Goal: Transaction & Acquisition: Purchase product/service

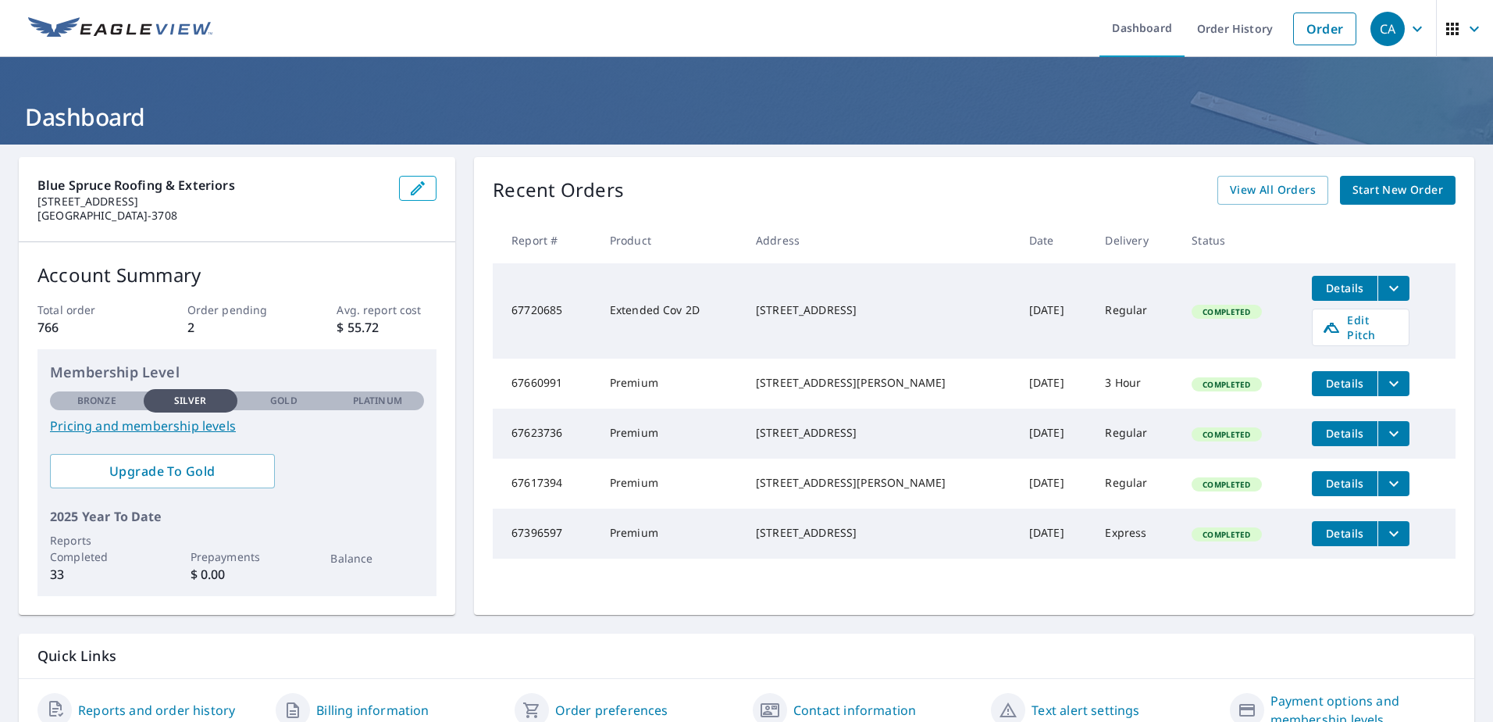
click at [1385, 296] on icon "filesDropdownBtn-67720685" at bounding box center [1394, 288] width 19 height 19
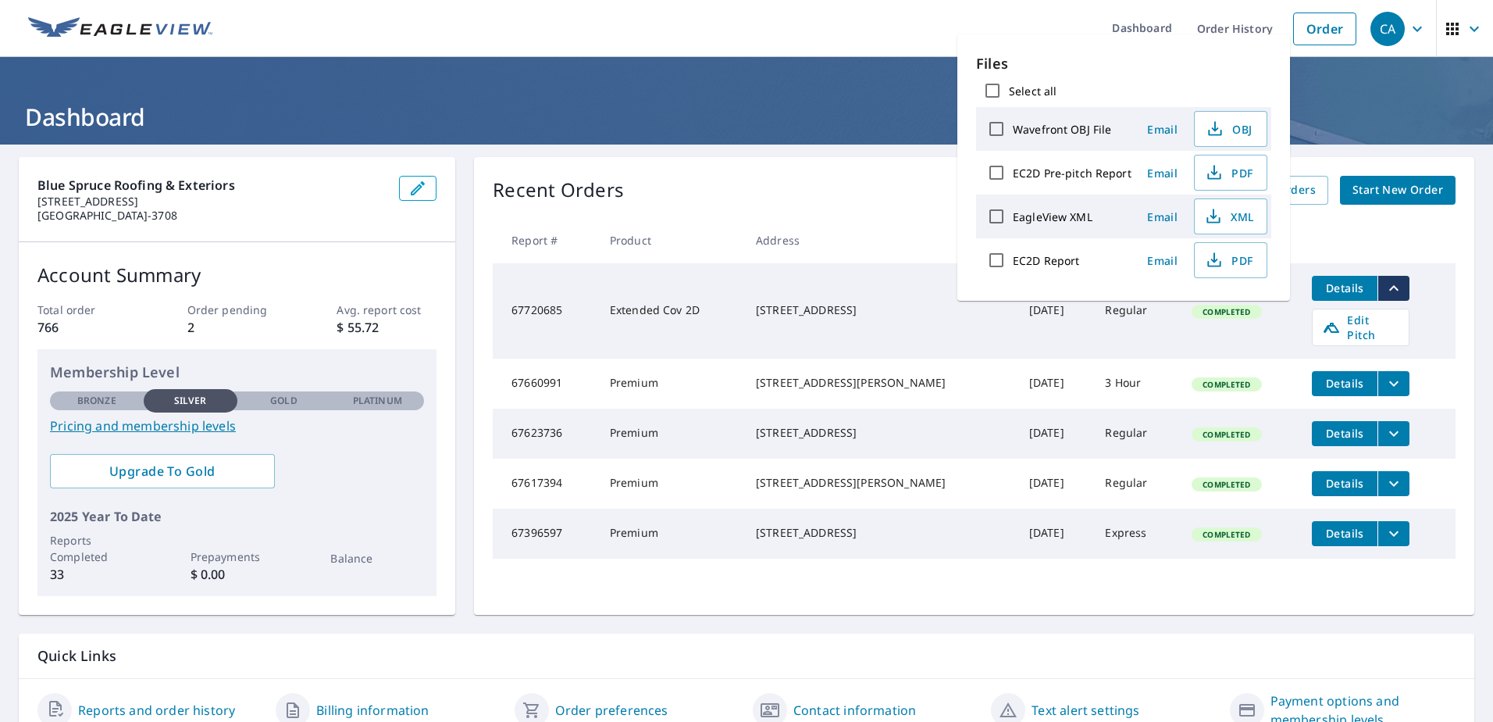
click at [1436, 265] on td "Details Edit Pitch" at bounding box center [1378, 310] width 156 height 95
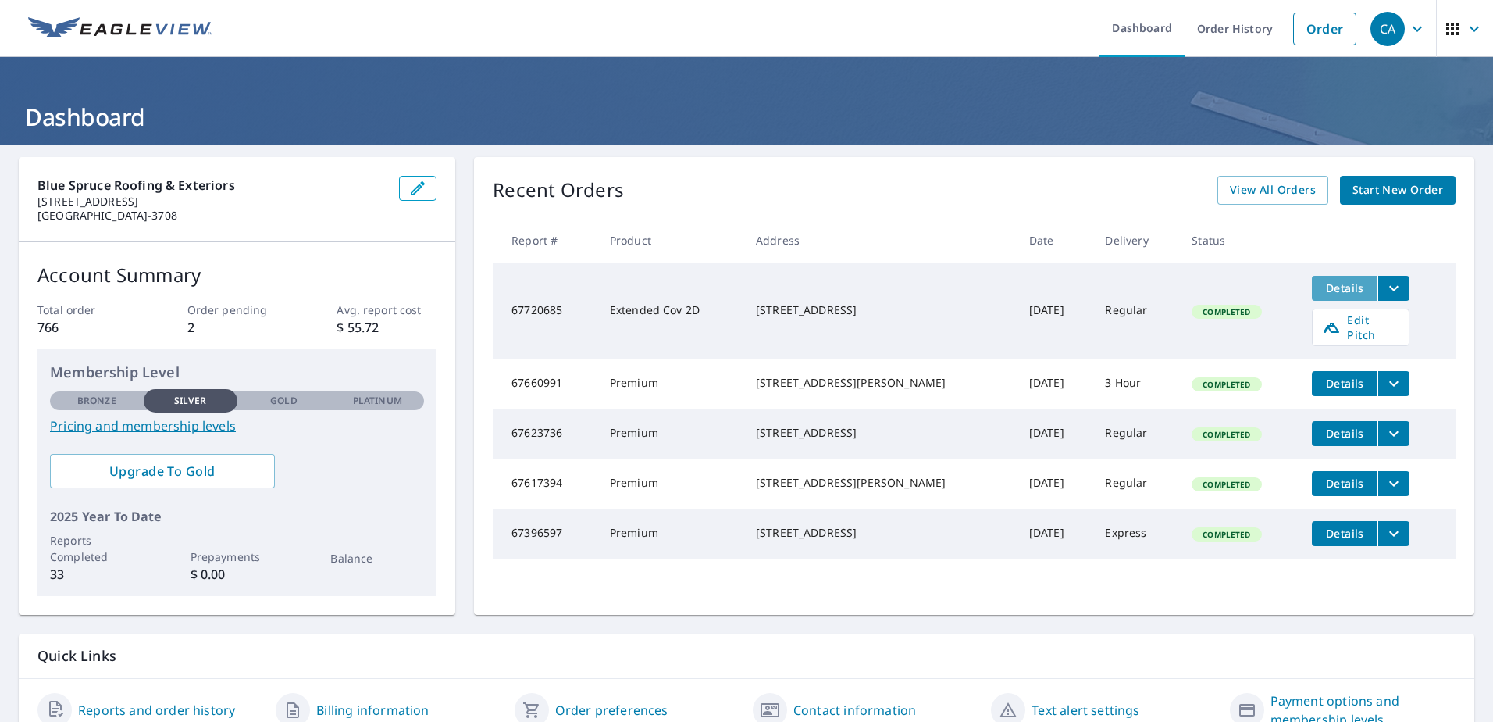
click at [1322, 293] on span "Details" at bounding box center [1345, 287] width 47 height 15
click at [1307, 22] on link "Order" at bounding box center [1324, 28] width 63 height 33
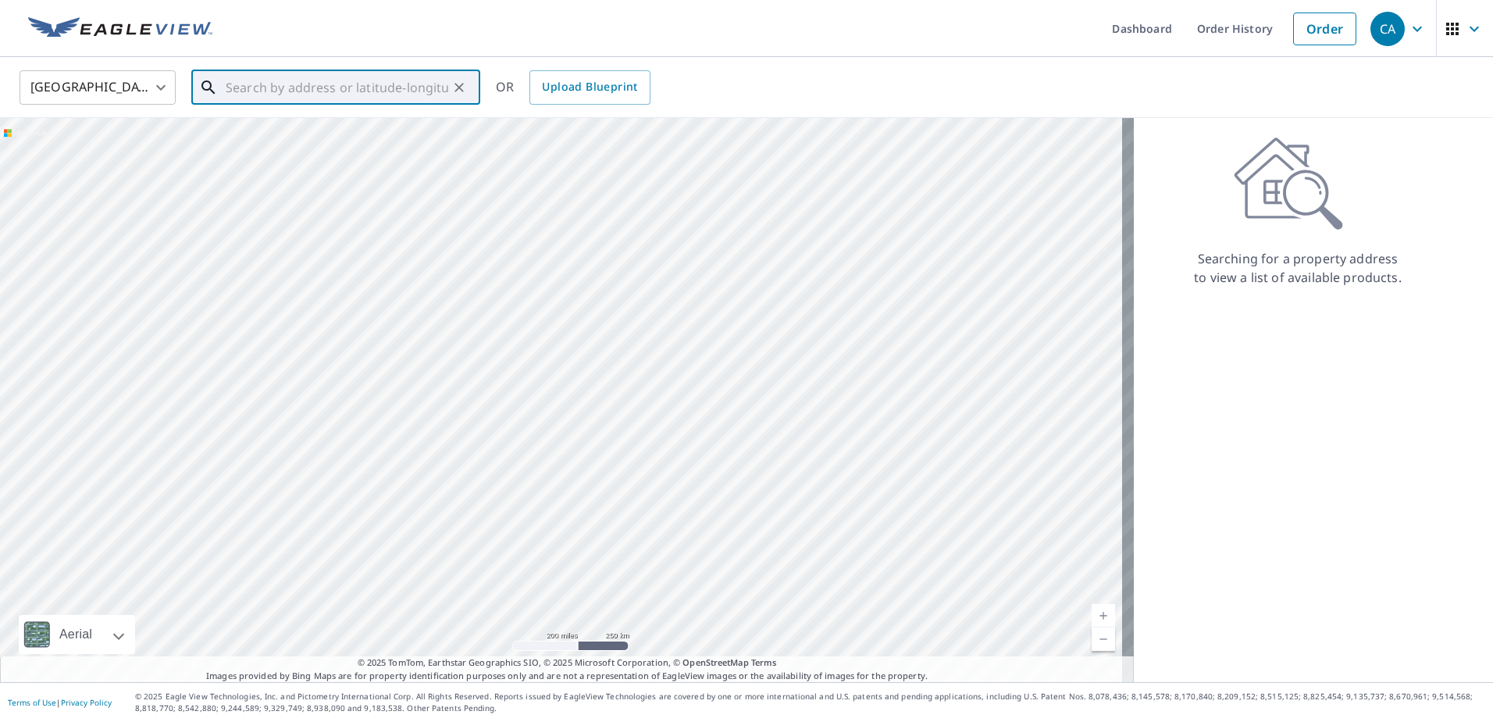
click at [299, 87] on input "text" at bounding box center [337, 88] width 223 height 44
click at [339, 123] on span "[STREET_ADDRESS]" at bounding box center [345, 132] width 245 height 19
type input "[STREET_ADDRESS]"
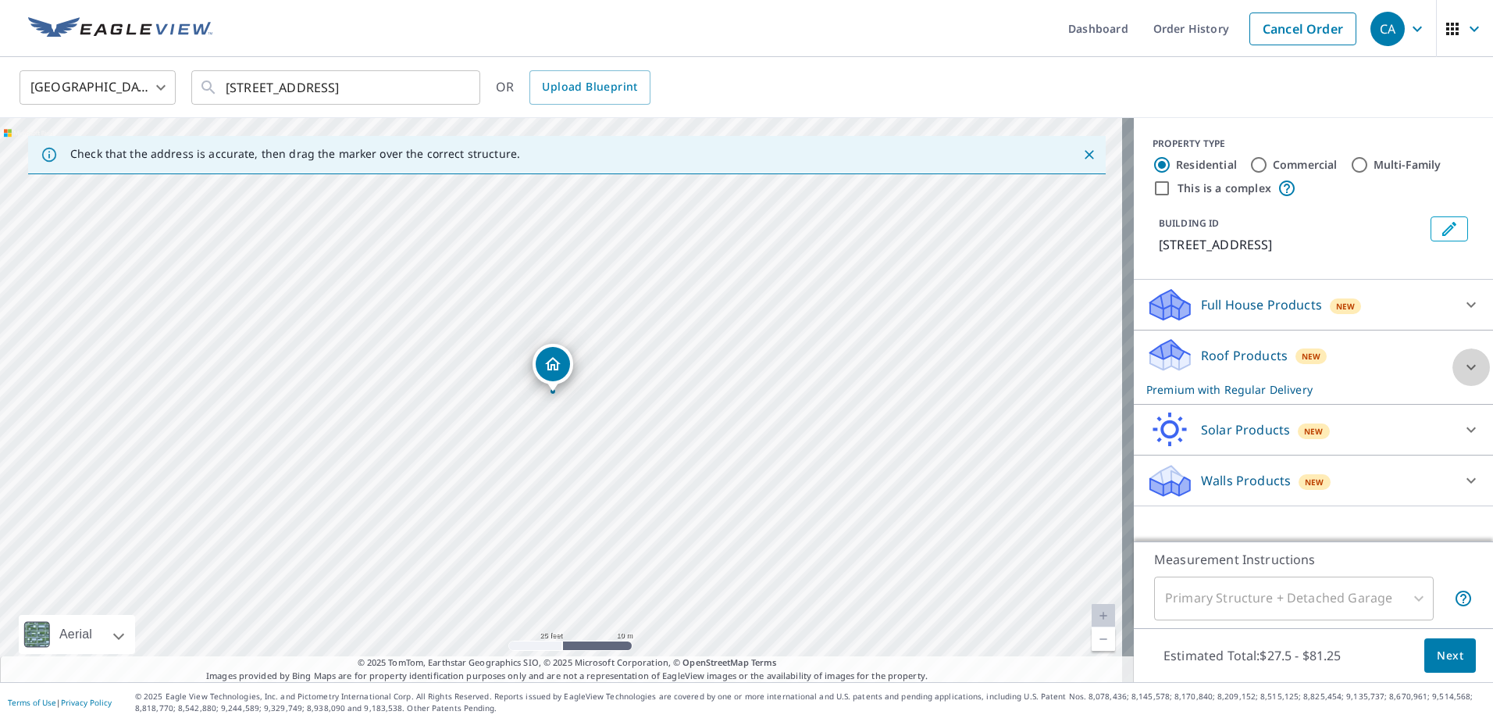
click at [1462, 362] on icon at bounding box center [1471, 367] width 19 height 19
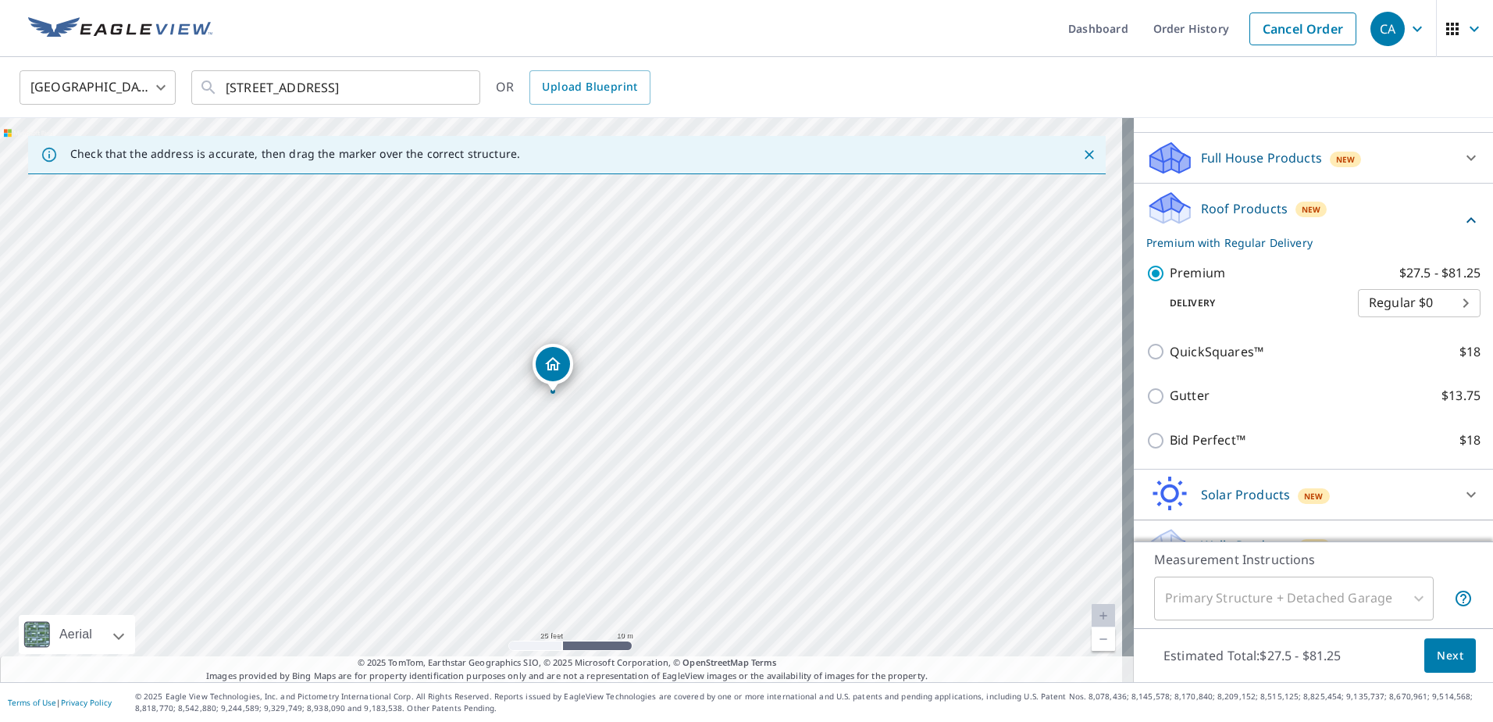
scroll to position [156, 0]
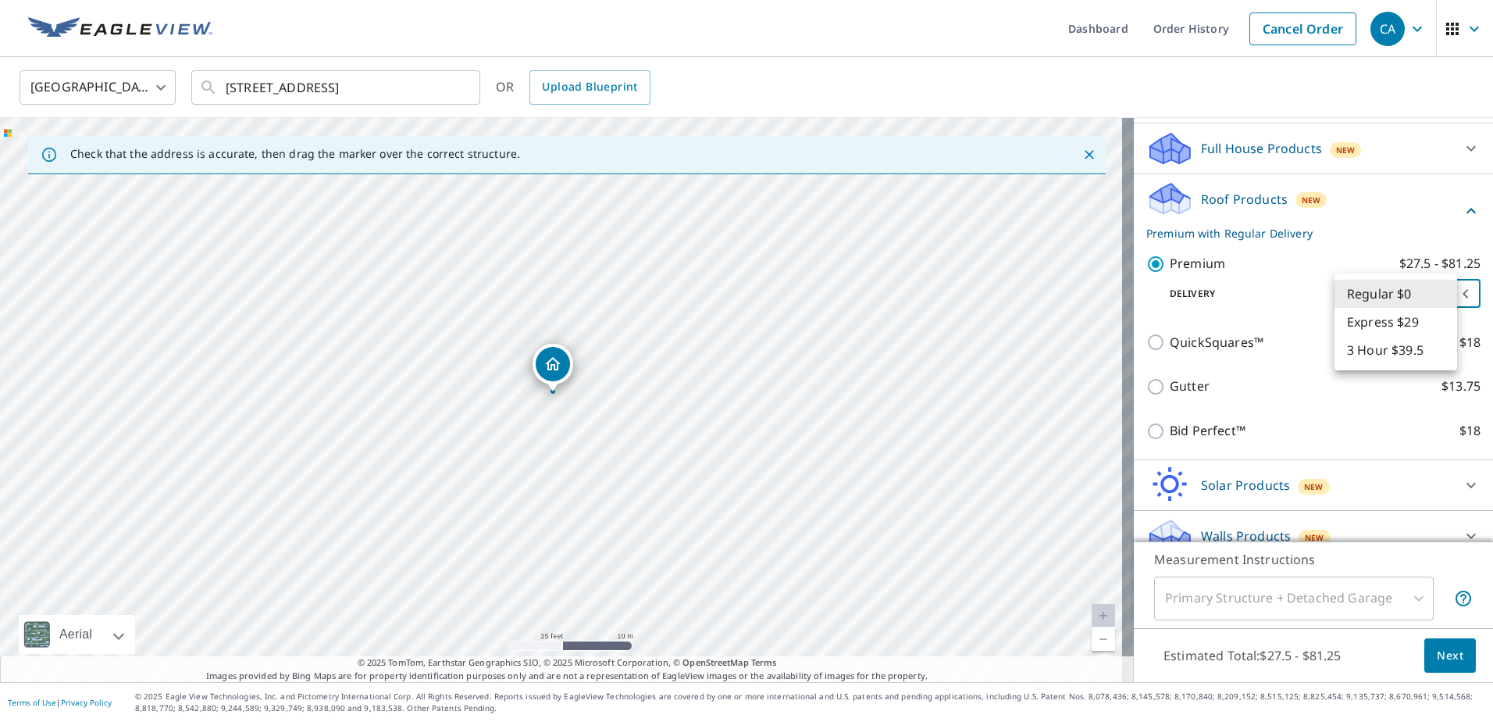
click at [1393, 298] on body "CA CA Dashboard Order History Cancel Order CA [GEOGRAPHIC_DATA] [GEOGRAPHIC_DAT…" at bounding box center [746, 361] width 1493 height 722
click at [1393, 298] on li "Regular $0" at bounding box center [1396, 294] width 123 height 28
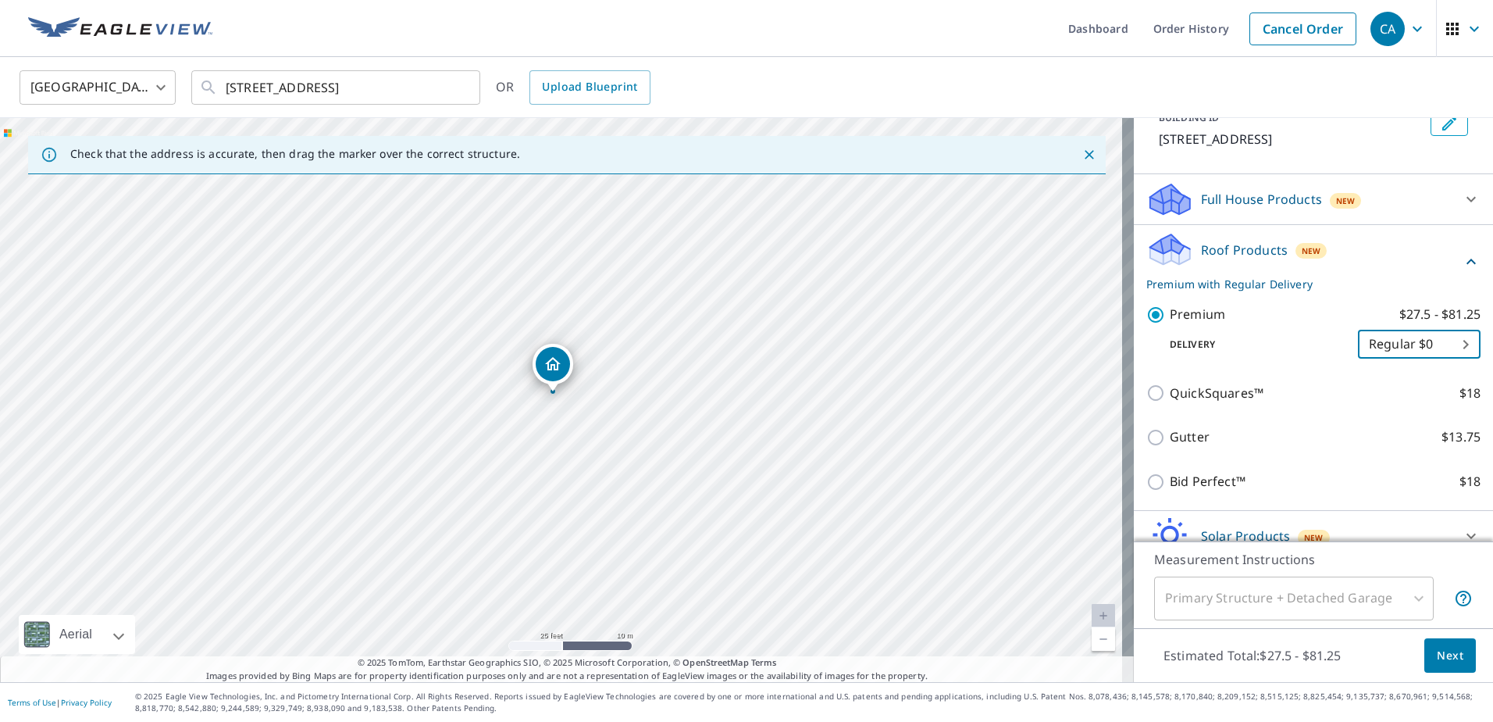
scroll to position [78, 0]
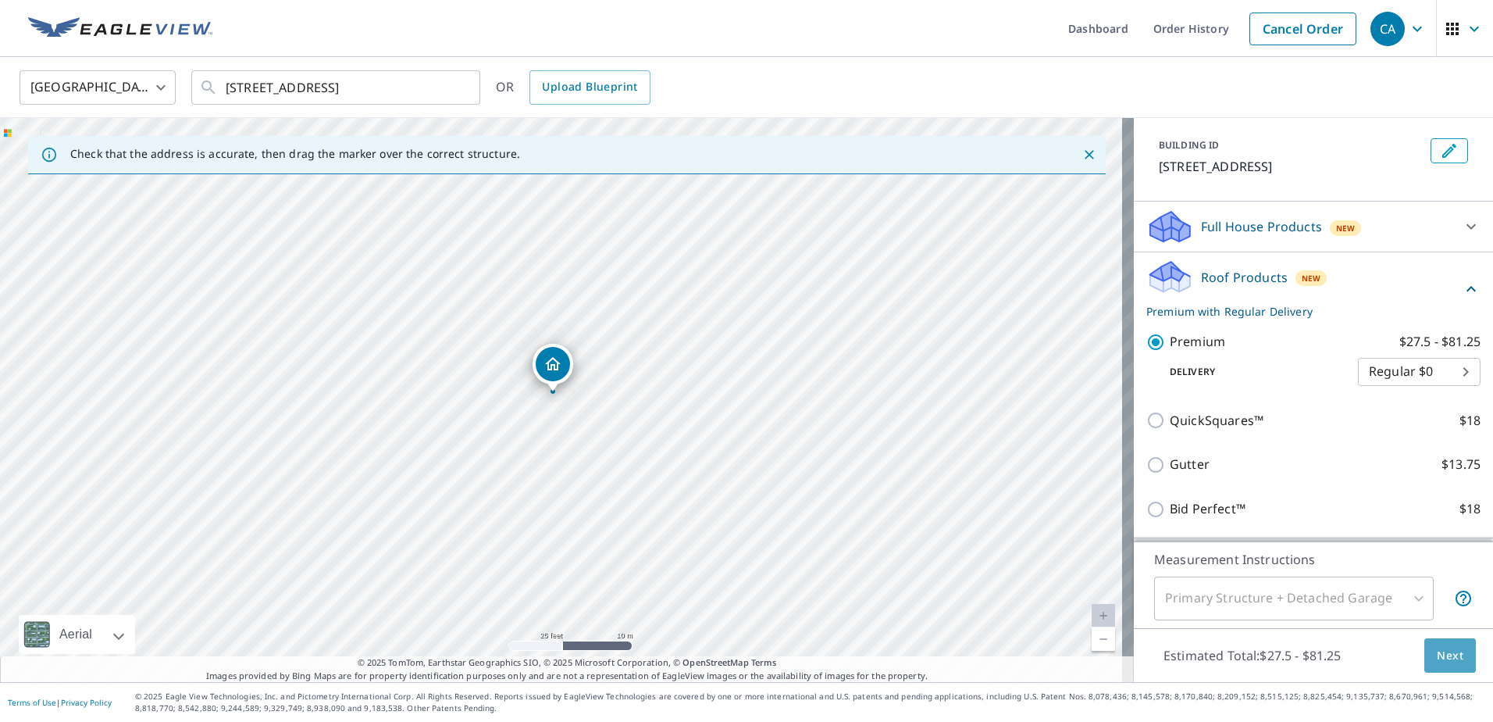
click at [1437, 658] on span "Next" at bounding box center [1450, 656] width 27 height 20
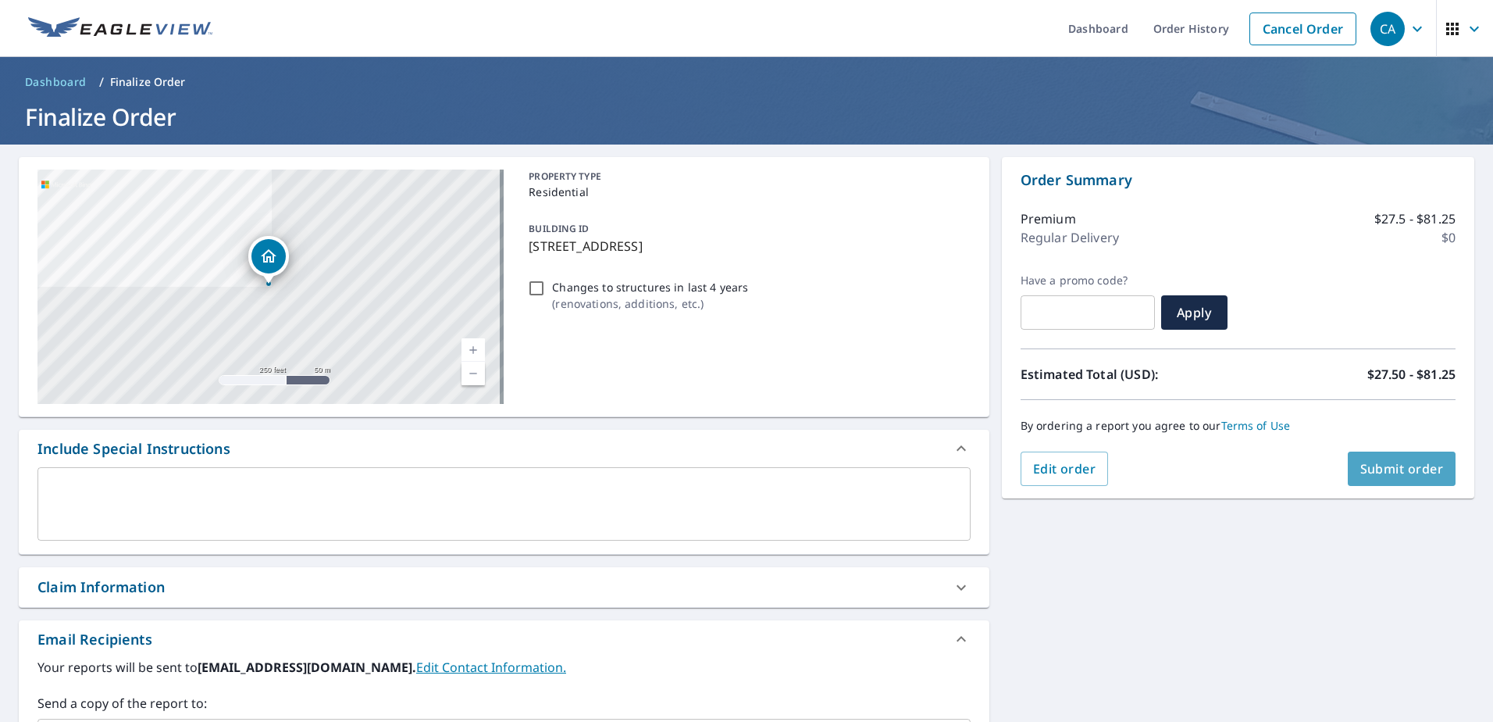
click at [1414, 470] on span "Submit order" at bounding box center [1403, 468] width 84 height 17
checkbox input "true"
